Goal: Task Accomplishment & Management: Complete application form

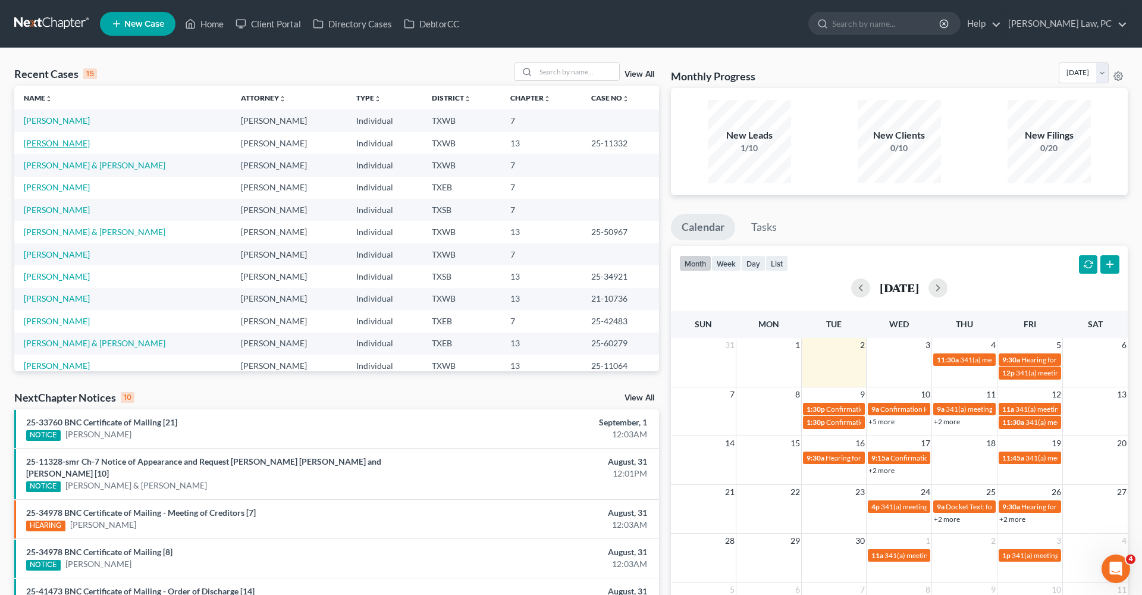
click at [52, 141] on link "[PERSON_NAME]" at bounding box center [57, 143] width 66 height 10
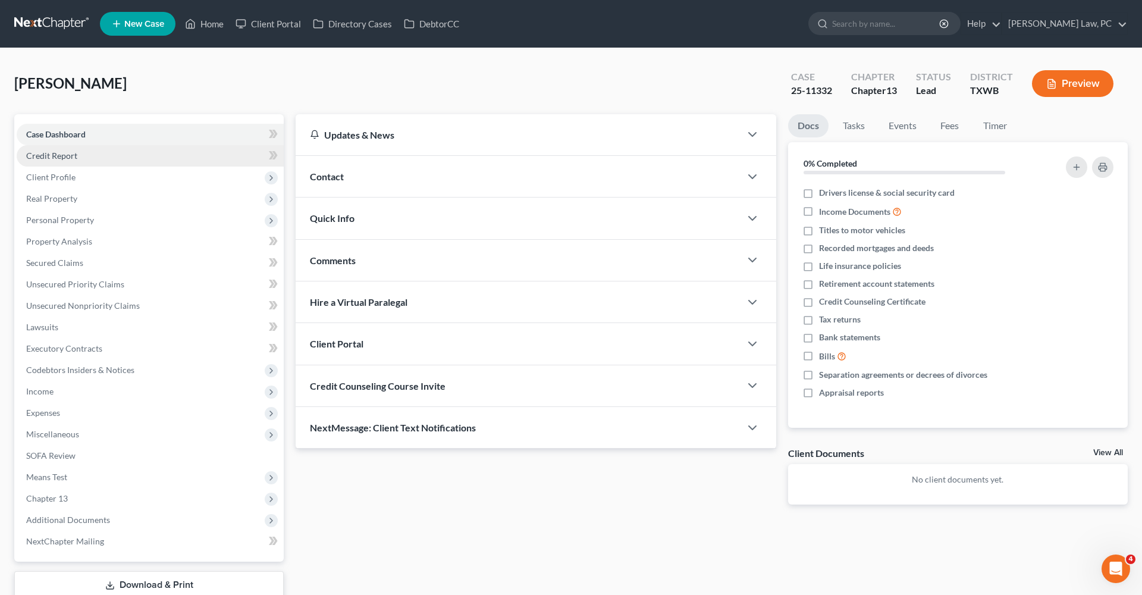
click at [55, 155] on span "Credit Report" at bounding box center [51, 155] width 51 height 10
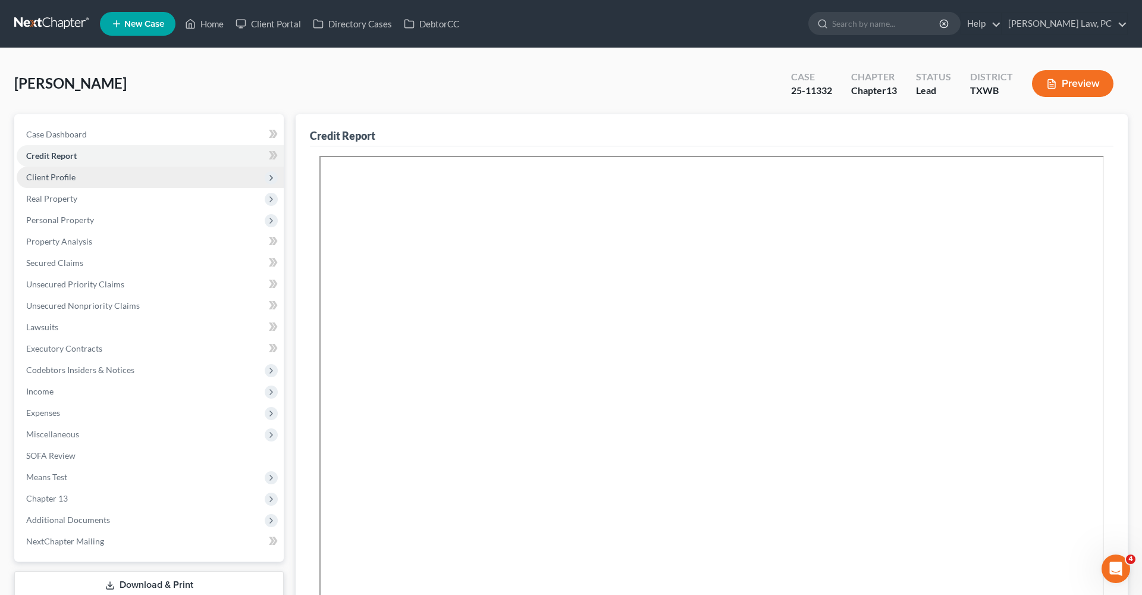
click at [49, 174] on span "Client Profile" at bounding box center [50, 177] width 49 height 10
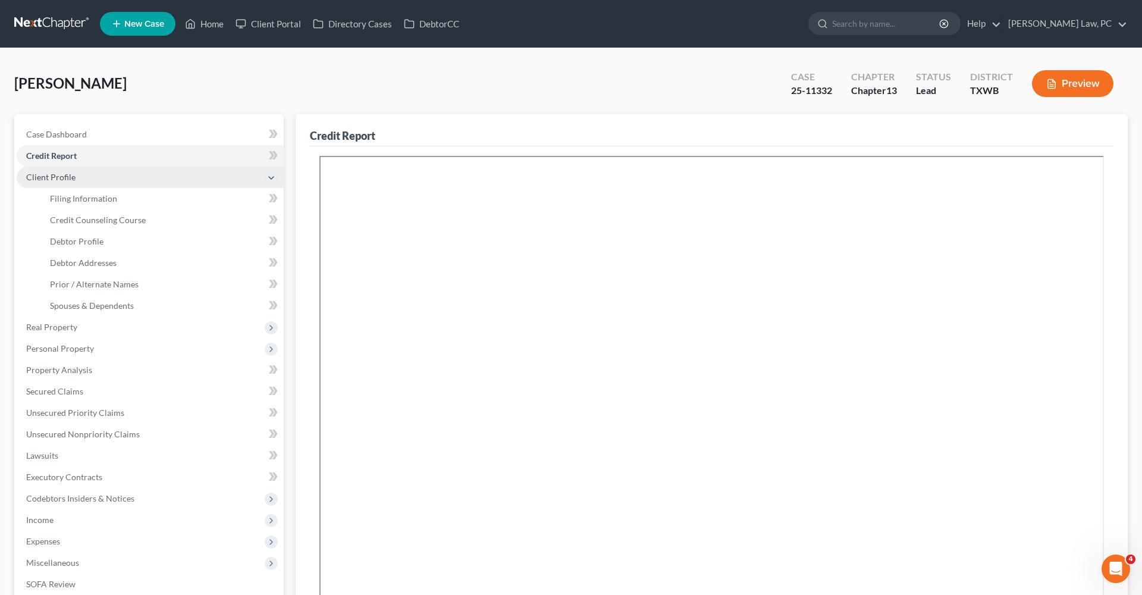
click at [45, 174] on span "Client Profile" at bounding box center [50, 177] width 49 height 10
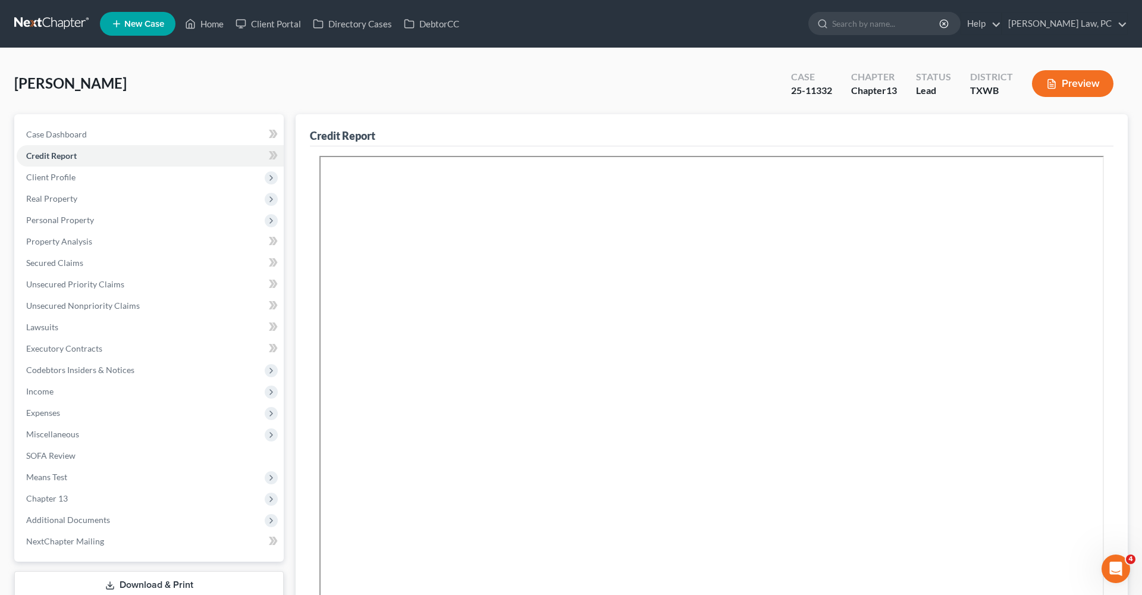
click at [31, 21] on link at bounding box center [52, 23] width 76 height 21
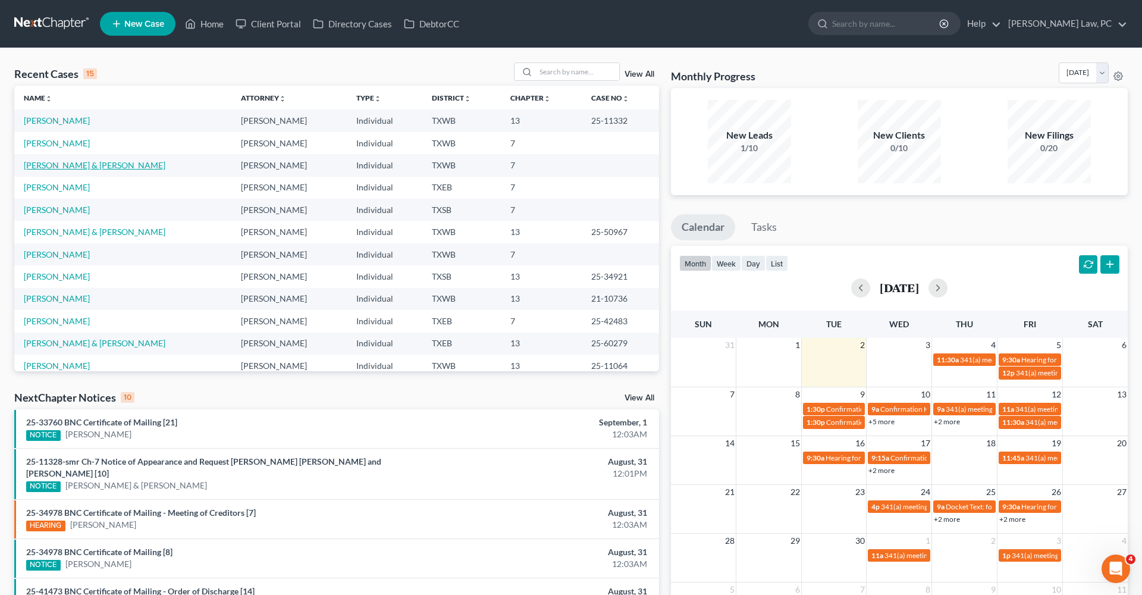
click at [50, 168] on link "[PERSON_NAME] & [PERSON_NAME]" at bounding box center [95, 165] width 142 height 10
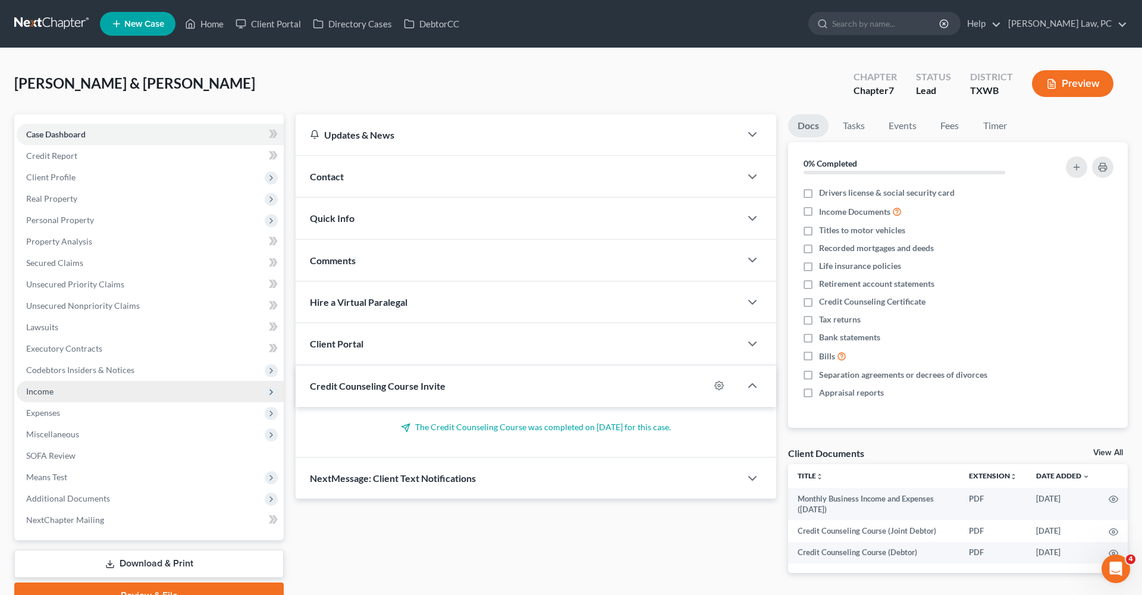
click at [37, 388] on span "Income" at bounding box center [39, 391] width 27 height 10
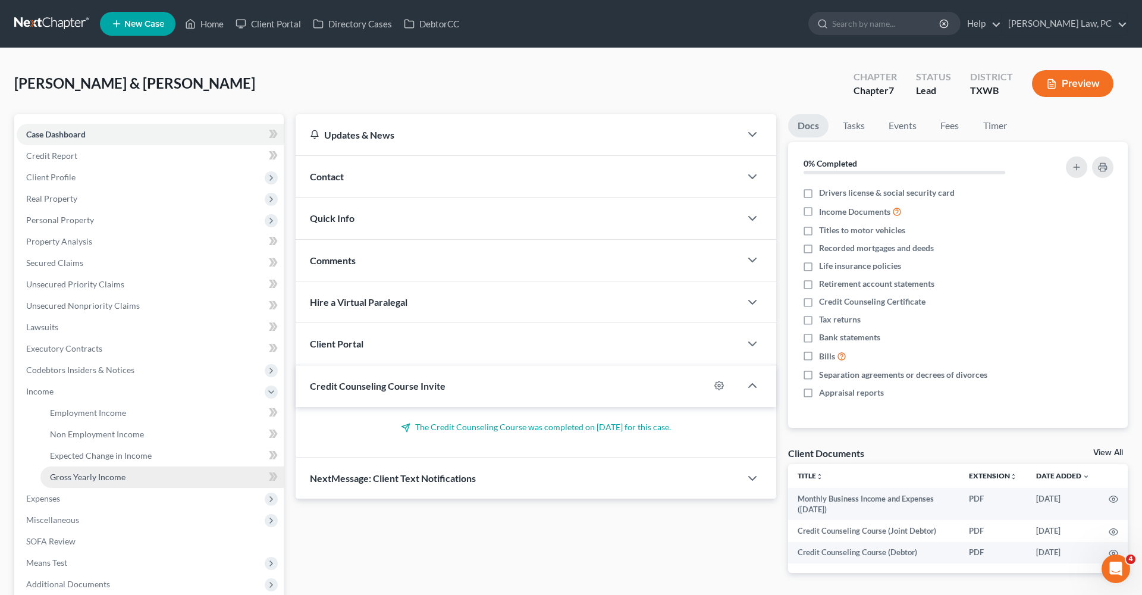
click at [99, 470] on link "Gross Yearly Income" at bounding box center [161, 476] width 243 height 21
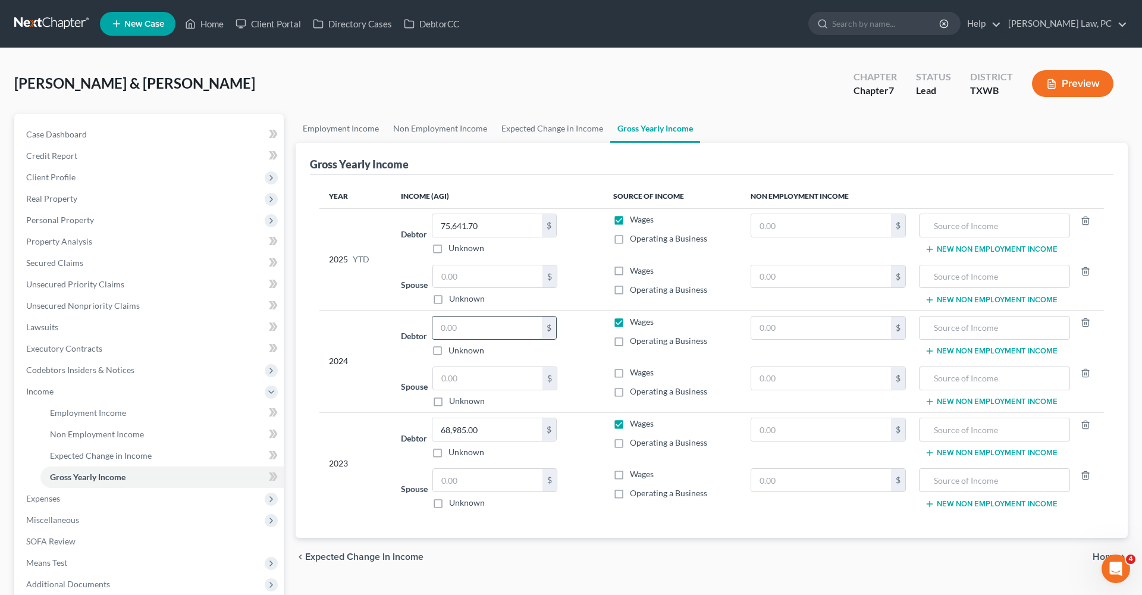
click at [457, 327] on input "text" at bounding box center [486, 327] width 109 height 23
type input "54,765"
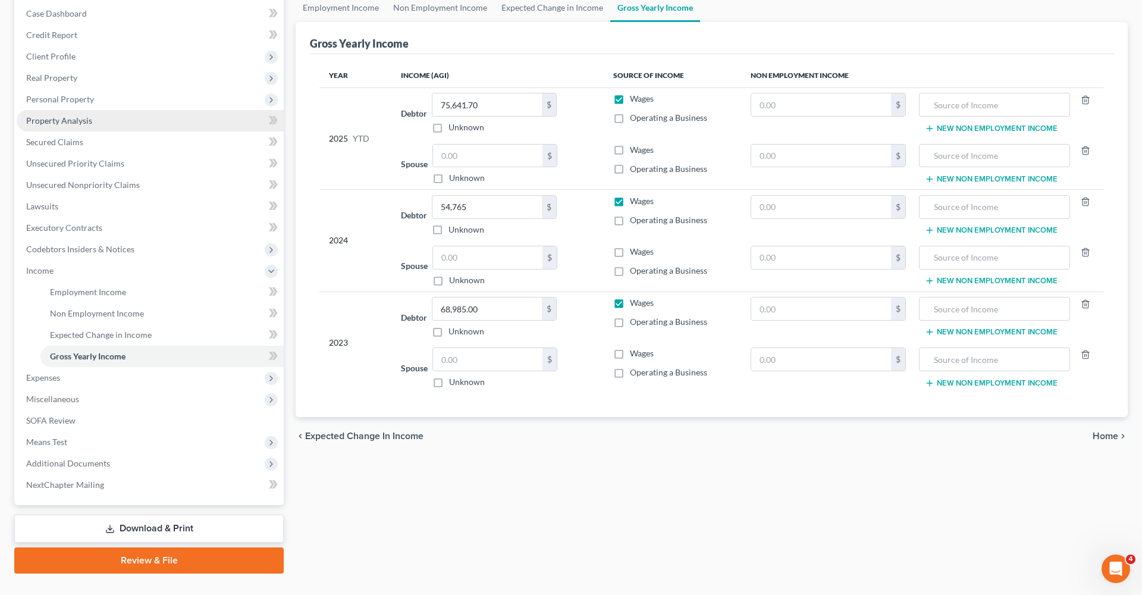
scroll to position [131, 0]
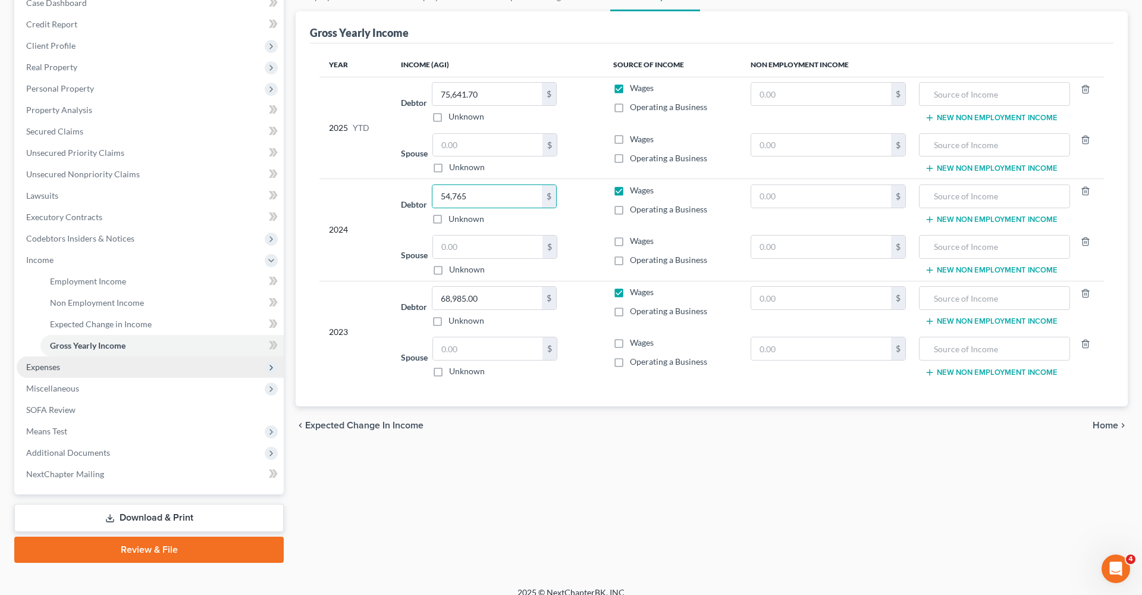
click at [37, 368] on span "Expenses" at bounding box center [43, 367] width 34 height 10
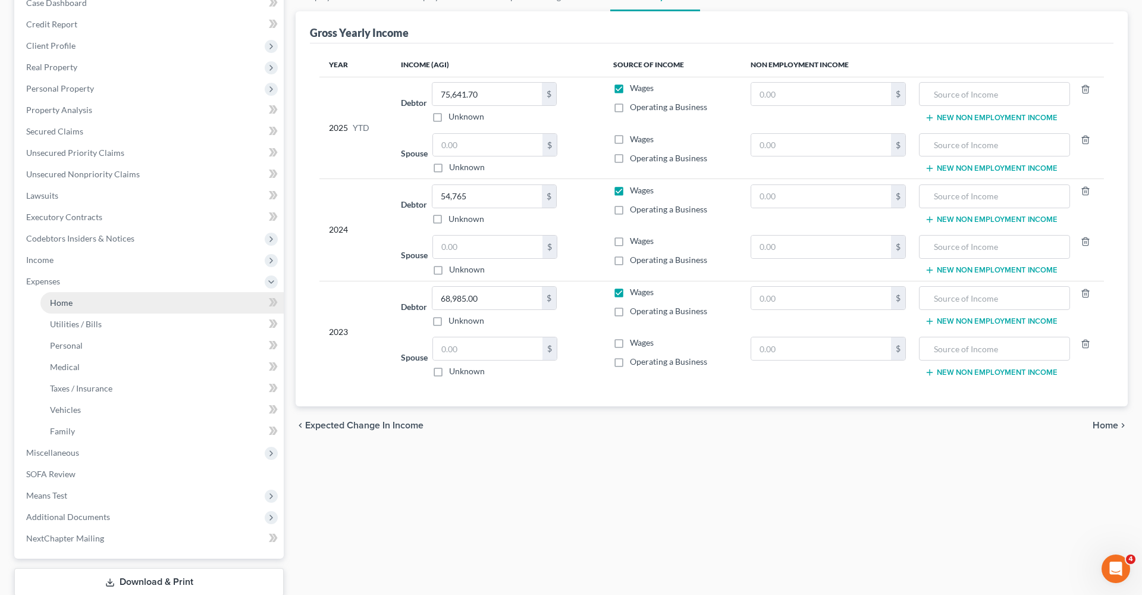
click at [67, 305] on span "Home" at bounding box center [61, 302] width 23 height 10
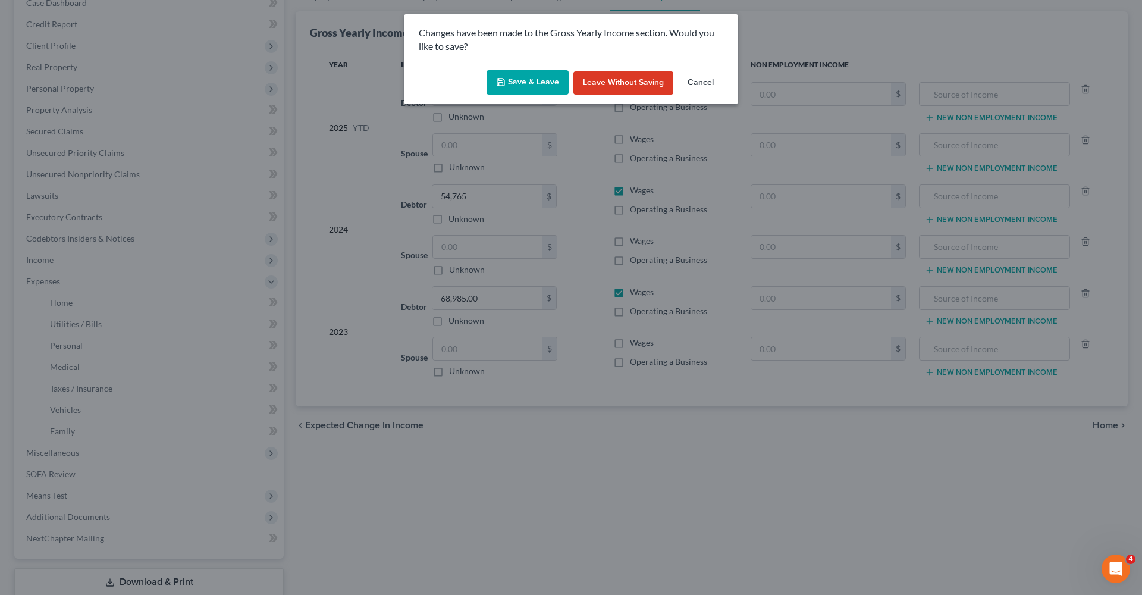
click at [530, 89] on button "Save & Leave" at bounding box center [528, 82] width 82 height 25
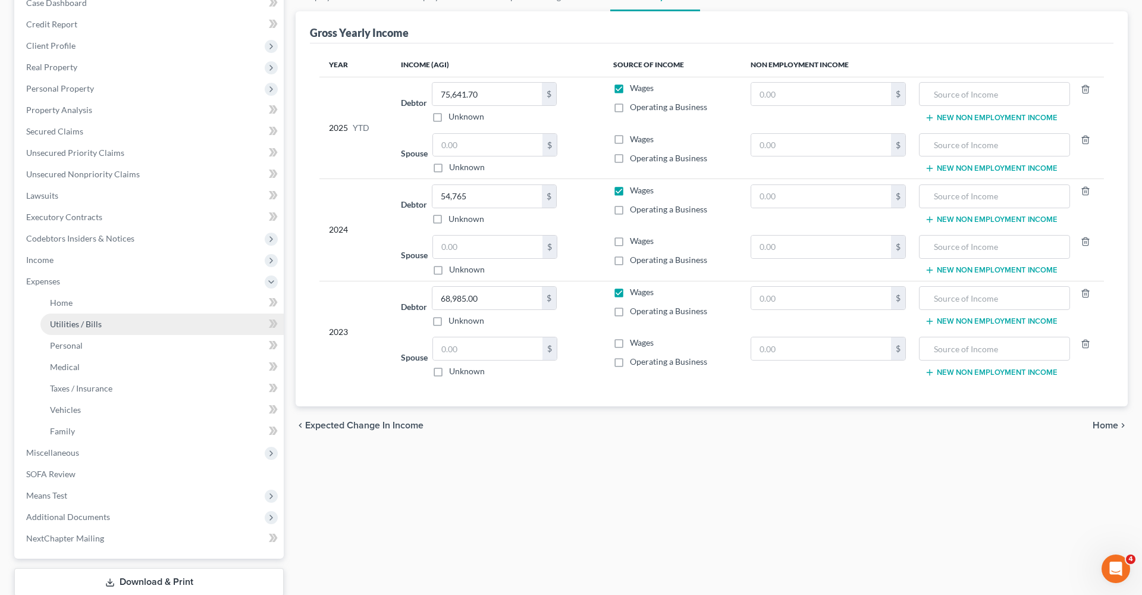
click at [70, 329] on link "Utilities / Bills" at bounding box center [161, 323] width 243 height 21
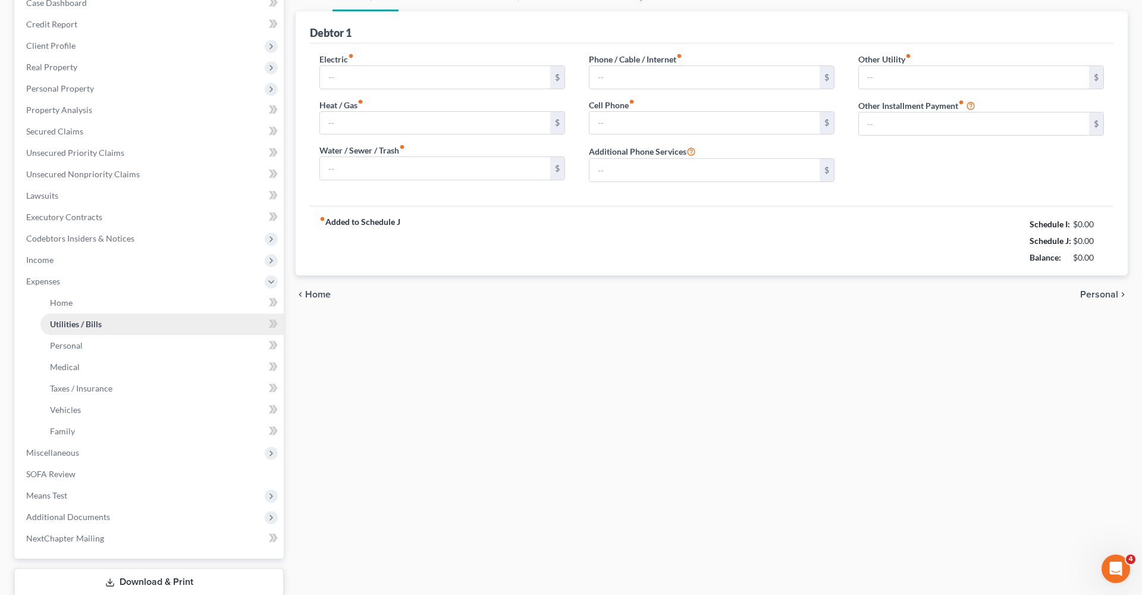
type input "200.00"
type input "0.00"
type input "120.00"
type input "105.00"
type input "280.33"
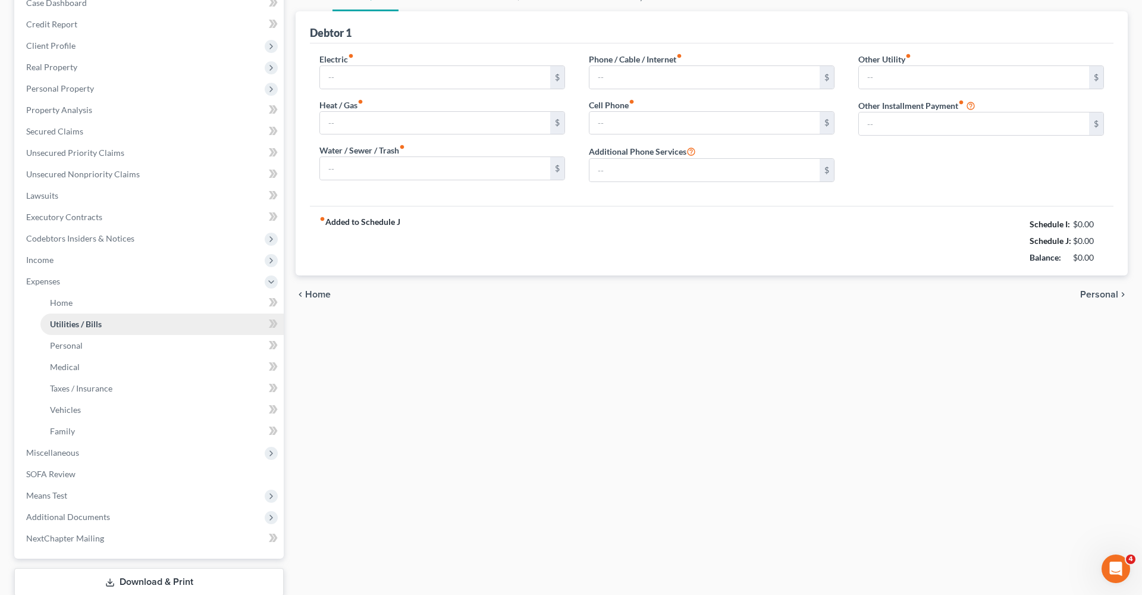
type input "0.00"
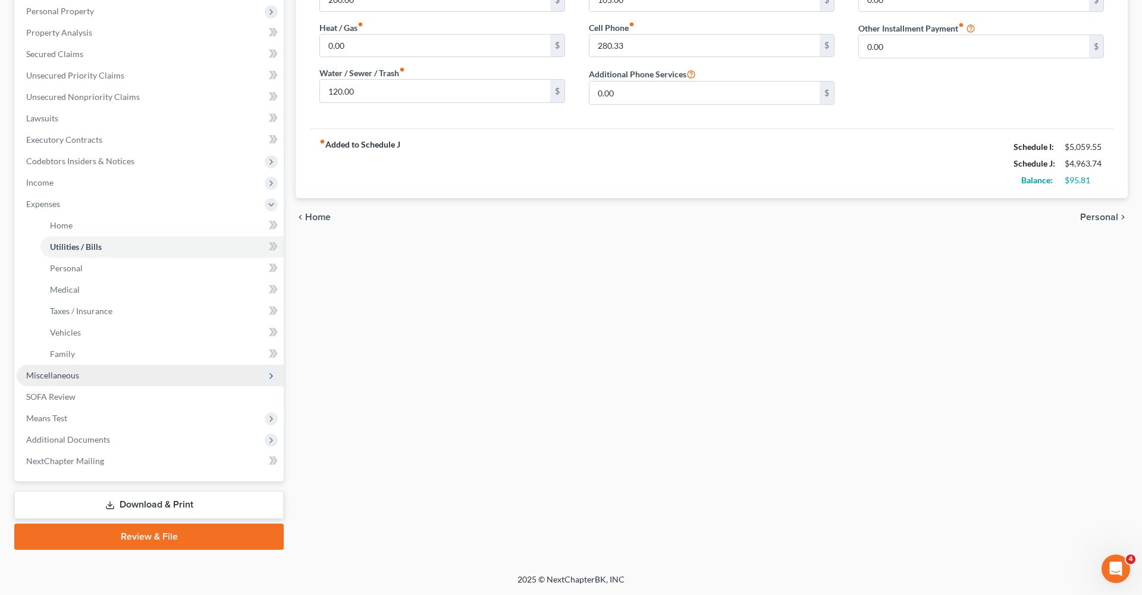
click at [62, 374] on span "Miscellaneous" at bounding box center [52, 375] width 53 height 10
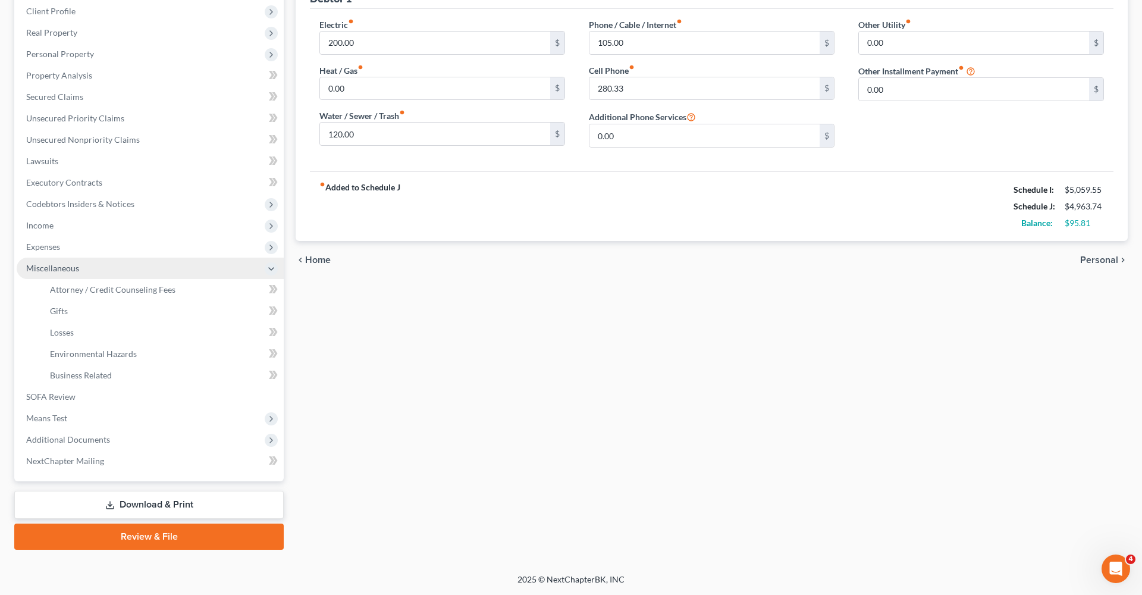
scroll to position [166, 0]
click at [89, 294] on link "Attorney / Credit Counseling Fees" at bounding box center [161, 289] width 243 height 21
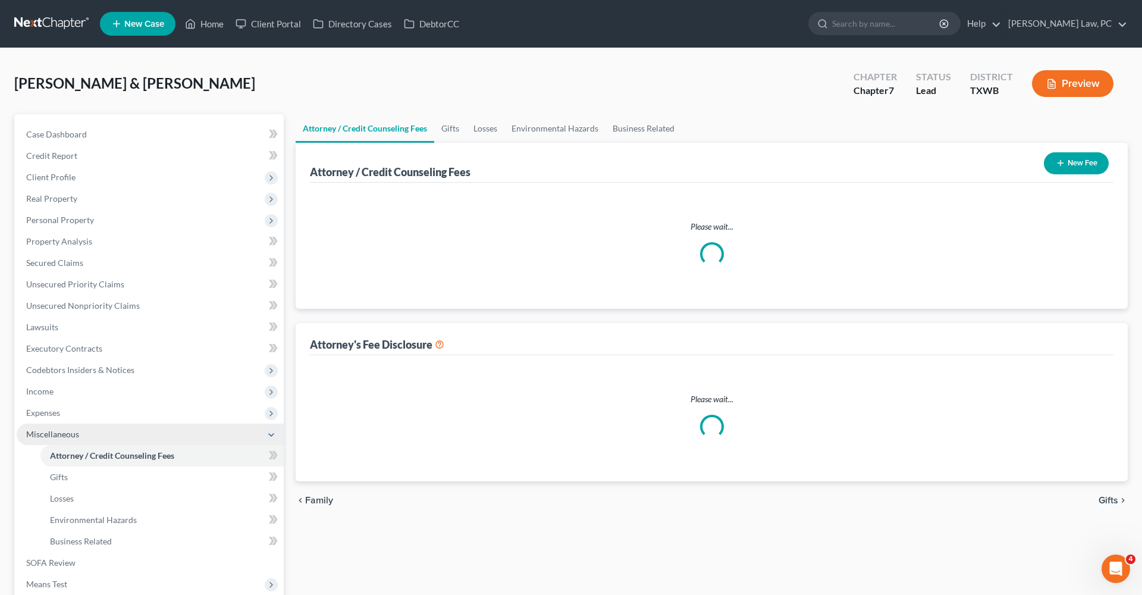
select select "4"
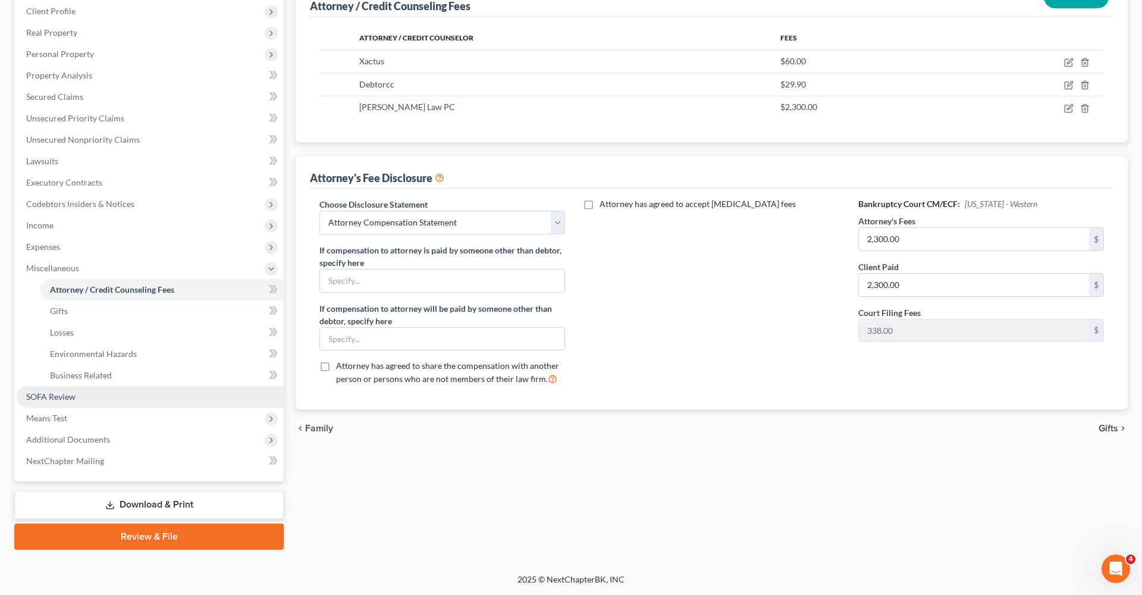
scroll to position [166, 0]
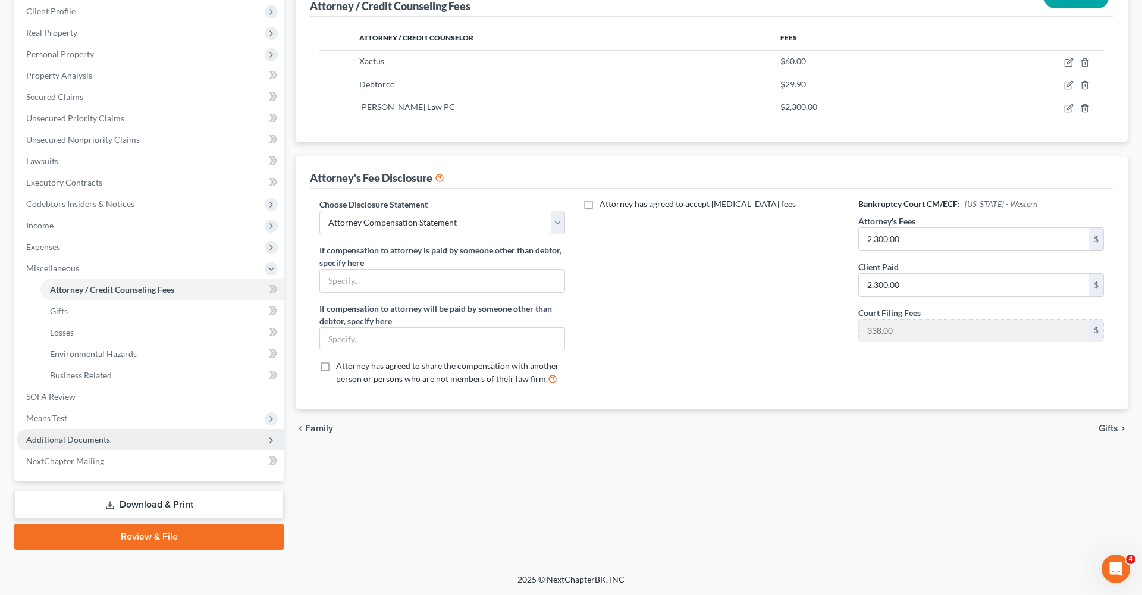
click at [92, 443] on span "Additional Documents" at bounding box center [68, 439] width 84 height 10
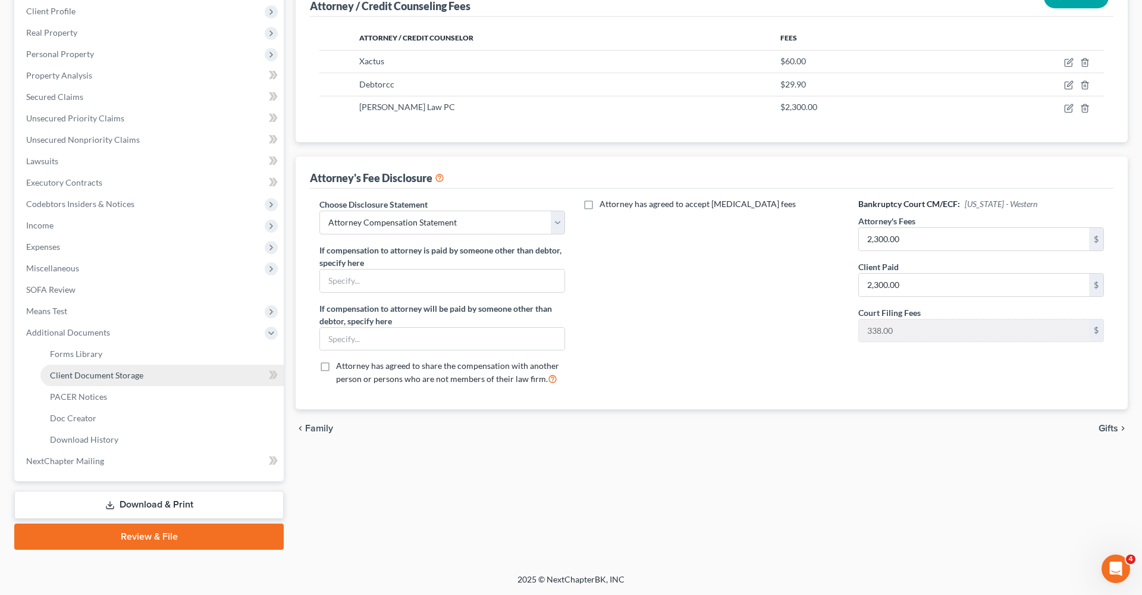
click at [117, 382] on link "Client Document Storage" at bounding box center [161, 375] width 243 height 21
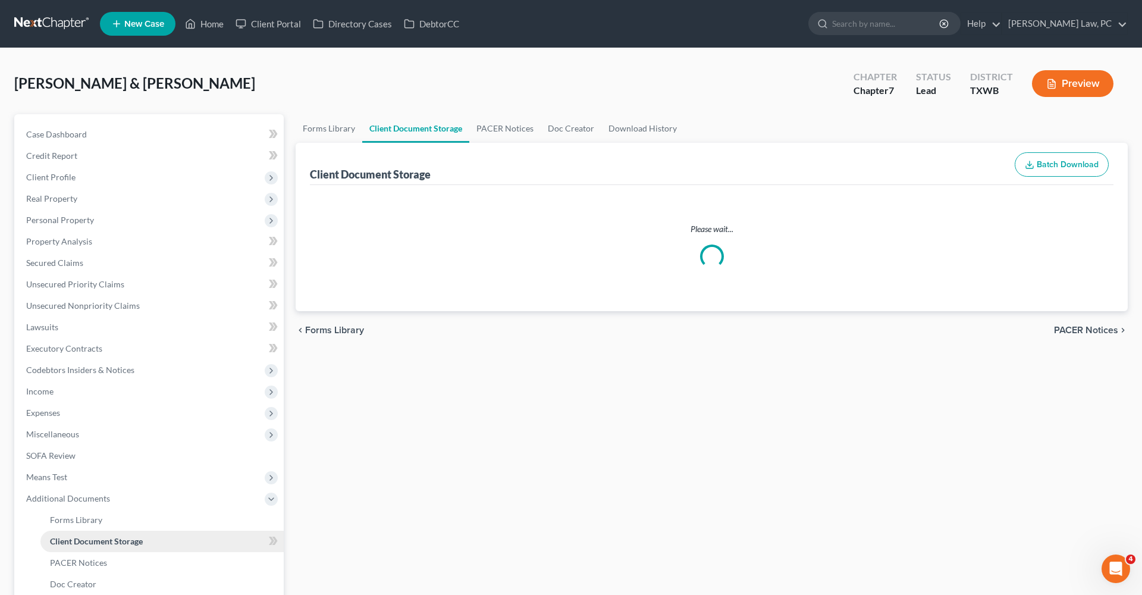
select select "0"
select select "2"
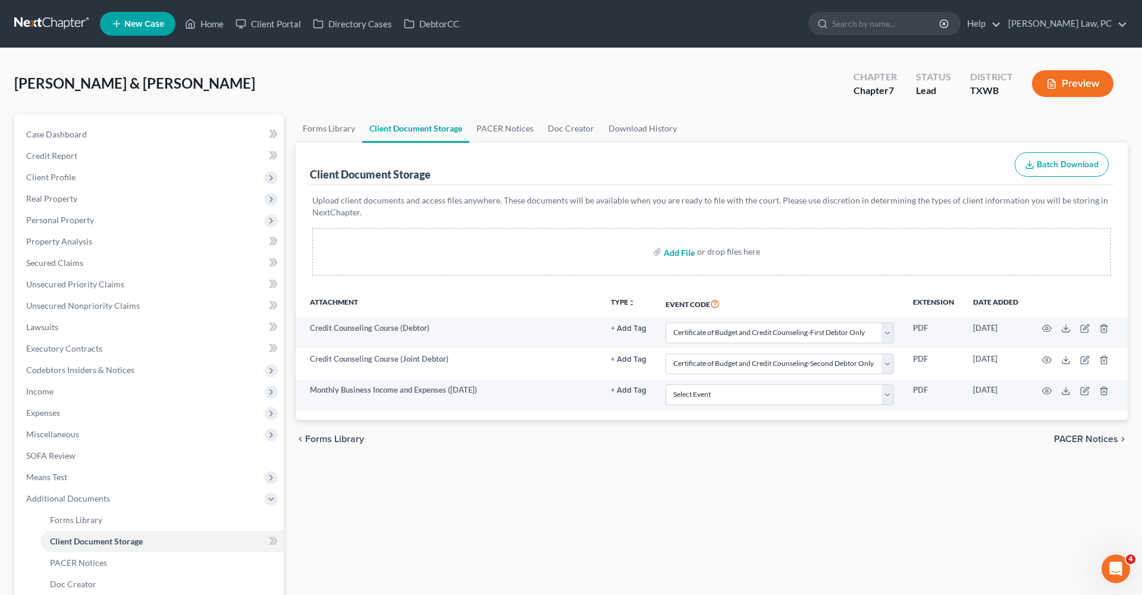
click at [682, 253] on input "file" at bounding box center [678, 251] width 29 height 21
type input "C:\fakepath\Coversheet and Affidavit Signed [PERSON_NAME].pdf"
select select "0"
select select "2"
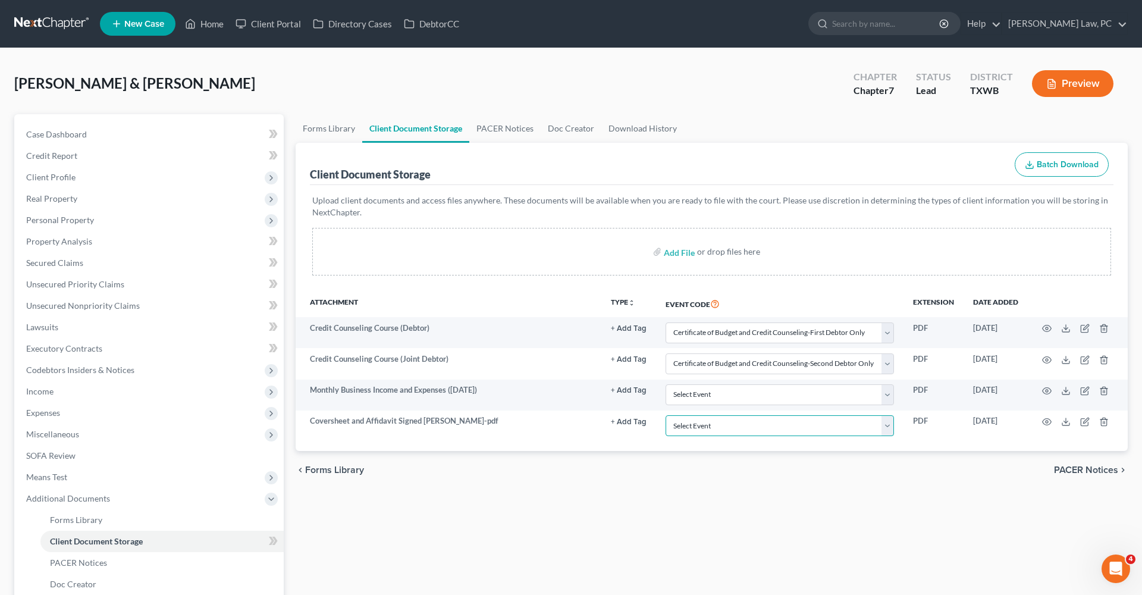
select select "10"
click at [676, 255] on input "file" at bounding box center [678, 251] width 29 height 21
type input "C:\fakepath\[DATE] to [DATE] Paystubs with Coversheet [PERSON_NAME].pdf"
select select "0"
select select "2"
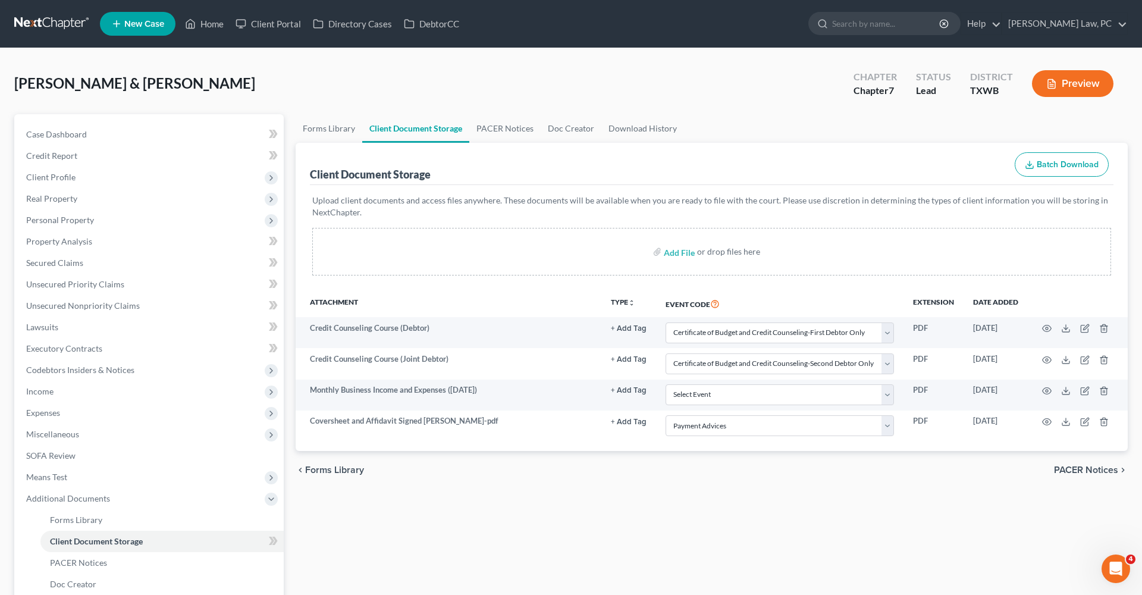
select select "10"
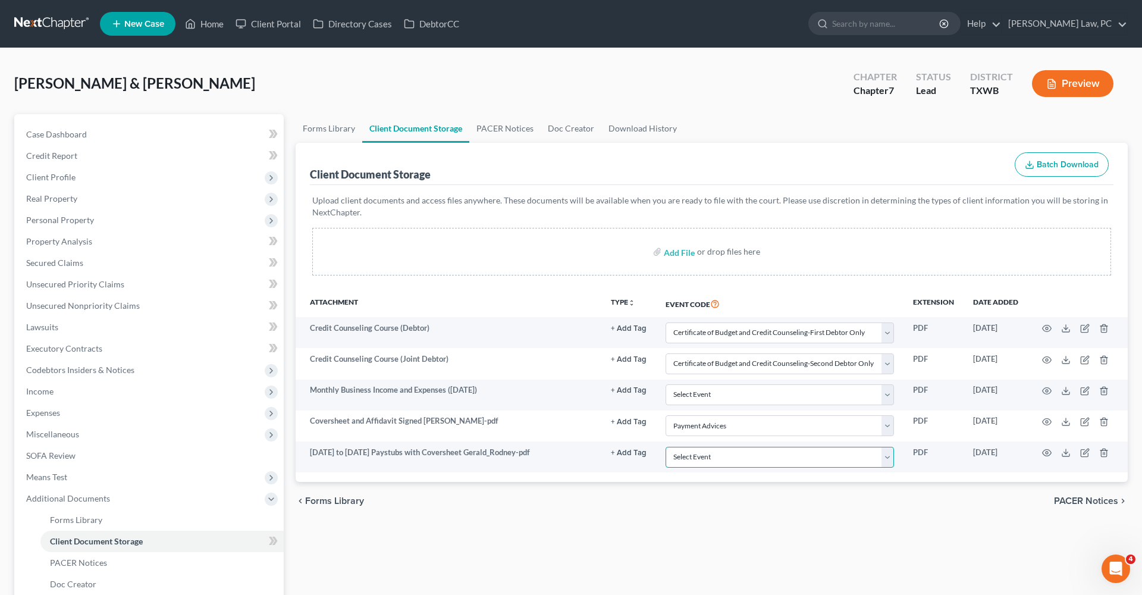
select select "10"
click at [600, 534] on div "Forms Library Client Document Storage PACER Notices Doc Creator Download Histor…" at bounding box center [712, 414] width 844 height 601
click at [33, 24] on link at bounding box center [52, 23] width 76 height 21
